Goal: Contribute content: Add original content to the website for others to see

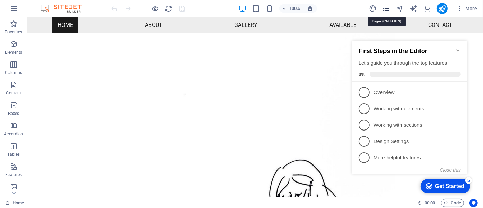
click at [385, 8] on icon "pages" at bounding box center [386, 9] width 8 height 8
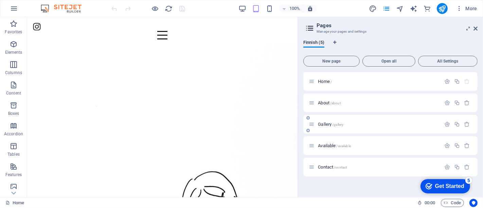
click at [325, 122] on span "Gallery /gallery" at bounding box center [330, 124] width 25 height 5
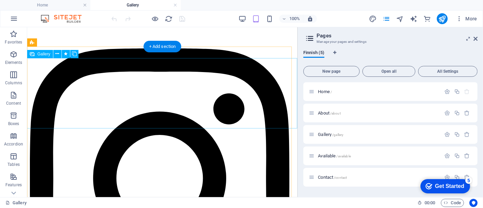
select select "4"
select select "px"
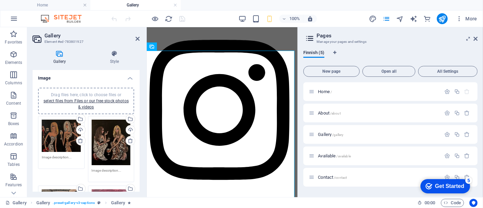
click at [113, 135] on div "Drag files here, click to choose files or select files from Files or our free s…" at bounding box center [111, 143] width 39 height 46
click at [113, 135] on body "[DOMAIN_NAME] Home Gallery Favorites Elements Columns Content Boxes Accordion T…" at bounding box center [241, 104] width 483 height 208
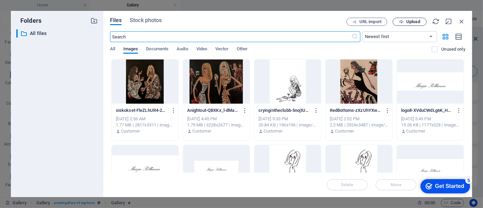
click at [414, 22] on span "Upload" at bounding box center [413, 22] width 14 height 4
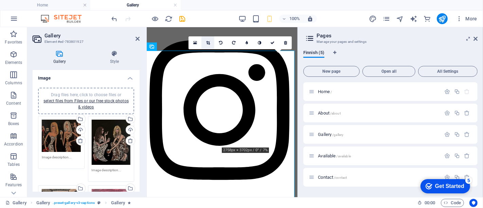
click at [210, 41] on link at bounding box center [207, 42] width 13 height 13
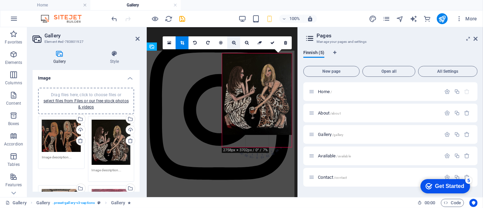
click at [231, 42] on link at bounding box center [233, 42] width 13 height 13
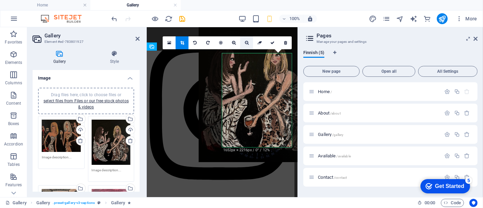
click at [244, 43] on link at bounding box center [246, 42] width 13 height 13
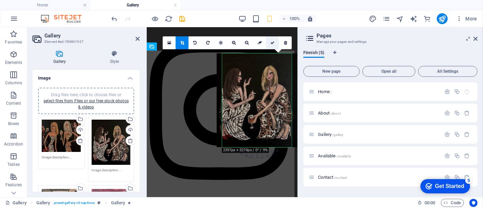
click at [272, 43] on icon at bounding box center [272, 43] width 4 height 4
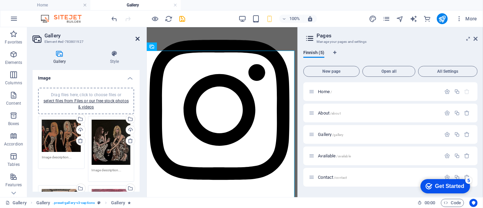
click at [137, 38] on icon at bounding box center [138, 38] width 4 height 5
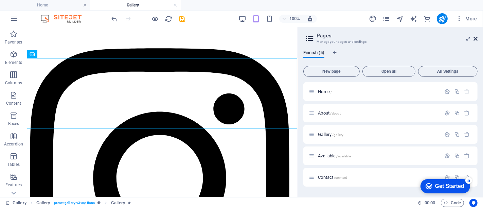
click at [477, 39] on icon at bounding box center [475, 38] width 4 height 5
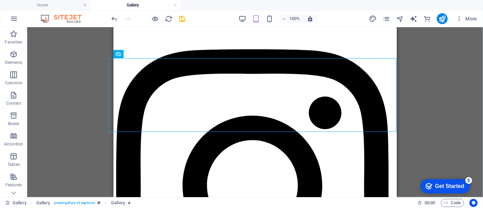
click at [247, 18] on div "100%" at bounding box center [277, 18] width 78 height 11
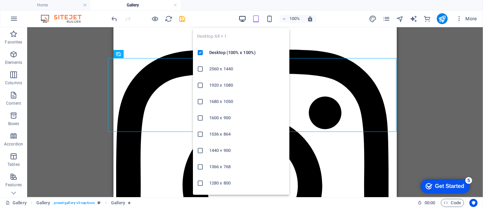
click at [245, 18] on icon "button" at bounding box center [242, 19] width 8 height 8
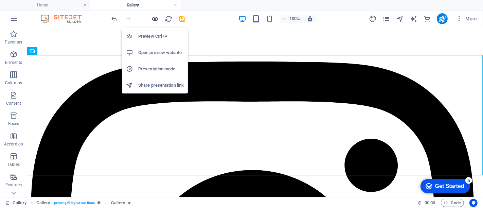
click at [154, 19] on icon "button" at bounding box center [155, 19] width 8 height 8
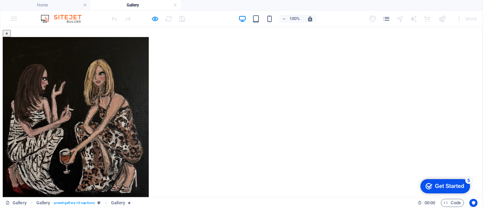
click at [11, 36] on button "×" at bounding box center [7, 33] width 8 height 7
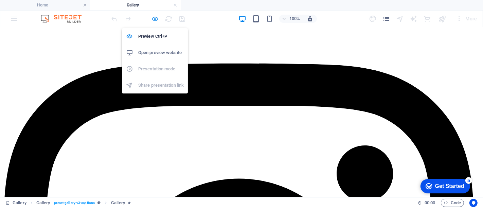
click at [155, 18] on icon "button" at bounding box center [155, 19] width 8 height 8
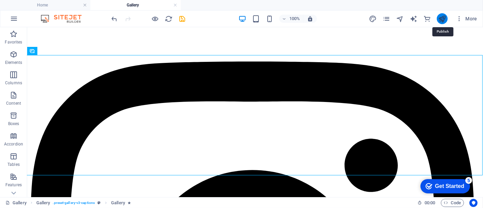
click at [442, 20] on icon "publish" at bounding box center [442, 19] width 8 height 8
